Goal: Find specific page/section: Find specific page/section

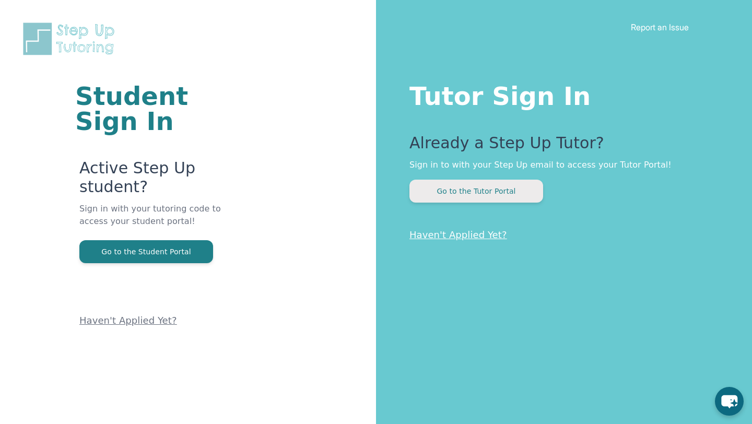
click at [465, 189] on button "Go to the Tutor Portal" at bounding box center [476, 191] width 134 height 23
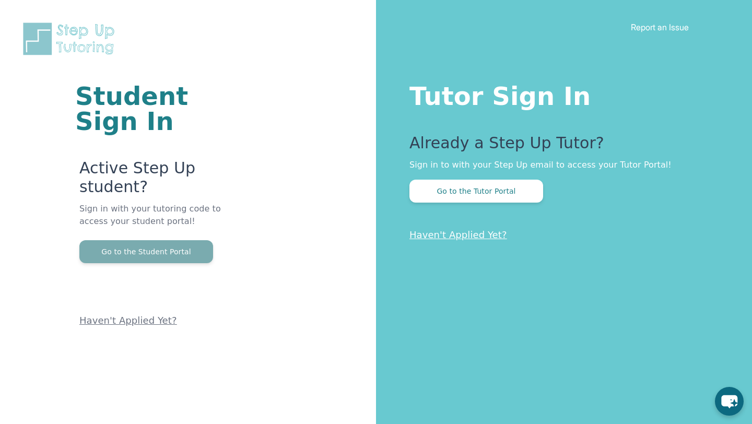
click at [177, 243] on button "Go to the Student Portal" at bounding box center [146, 251] width 134 height 23
